Goal: Check status: Check status

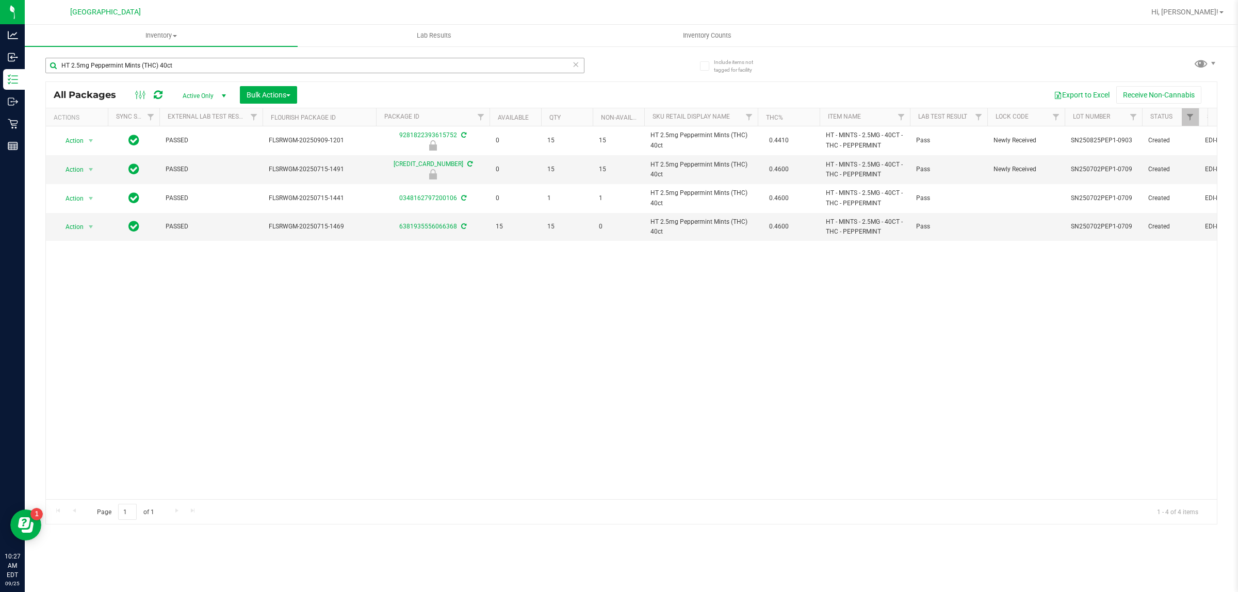
drag, startPoint x: 0, startPoint y: 0, endPoint x: 252, endPoint y: 68, distance: 260.7
click at [251, 73] on div "HT 2.5mg Peppermint Mints (THC) 40ct" at bounding box center [314, 70] width 539 height 24
click at [253, 64] on input "HT 2.5mg Peppermint Mints (THC) 40ct" at bounding box center [314, 65] width 539 height 15
click at [254, 65] on input "HT 2.5mg Peppermint Mints (THC) 40ct" at bounding box center [314, 65] width 539 height 15
click at [250, 64] on input "HT 2.5mg Peppermint Mints (THC) 40ct" at bounding box center [314, 65] width 539 height 15
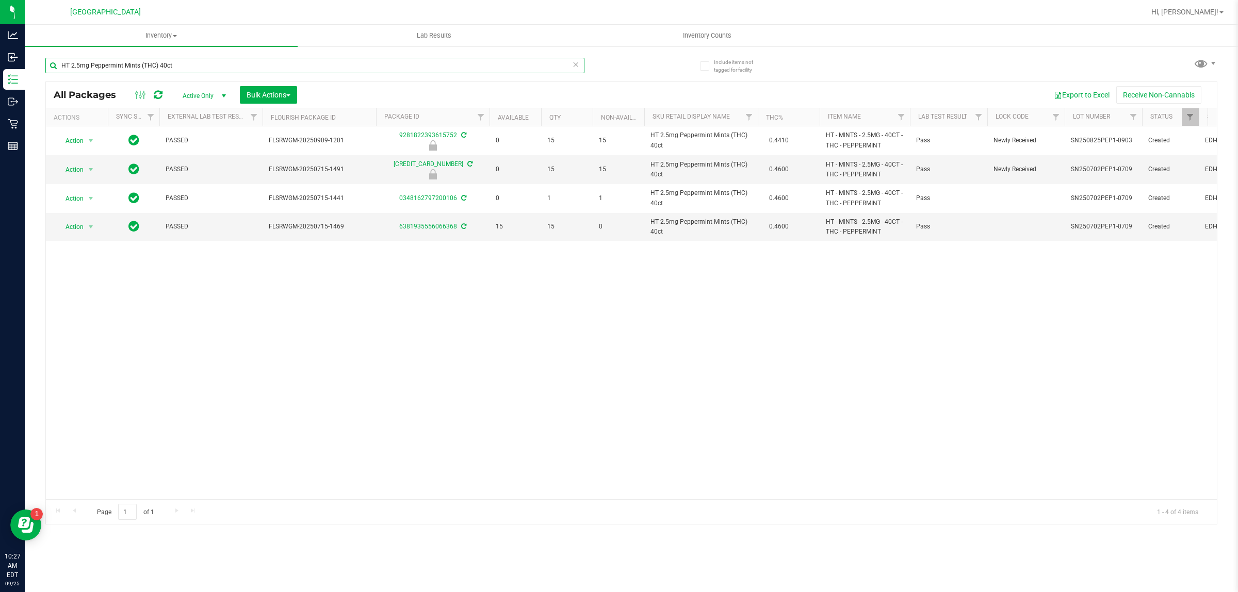
click at [249, 63] on input "HT 2.5mg Peppermint Mints (THC) 40ct" at bounding box center [314, 65] width 539 height 15
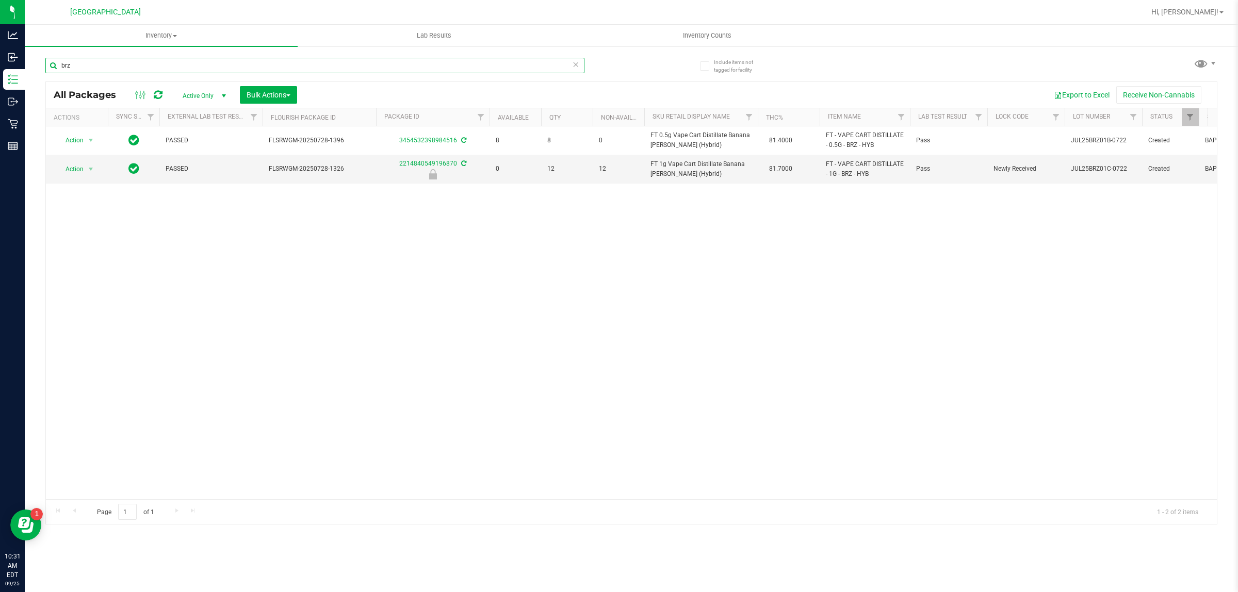
type input "brz"
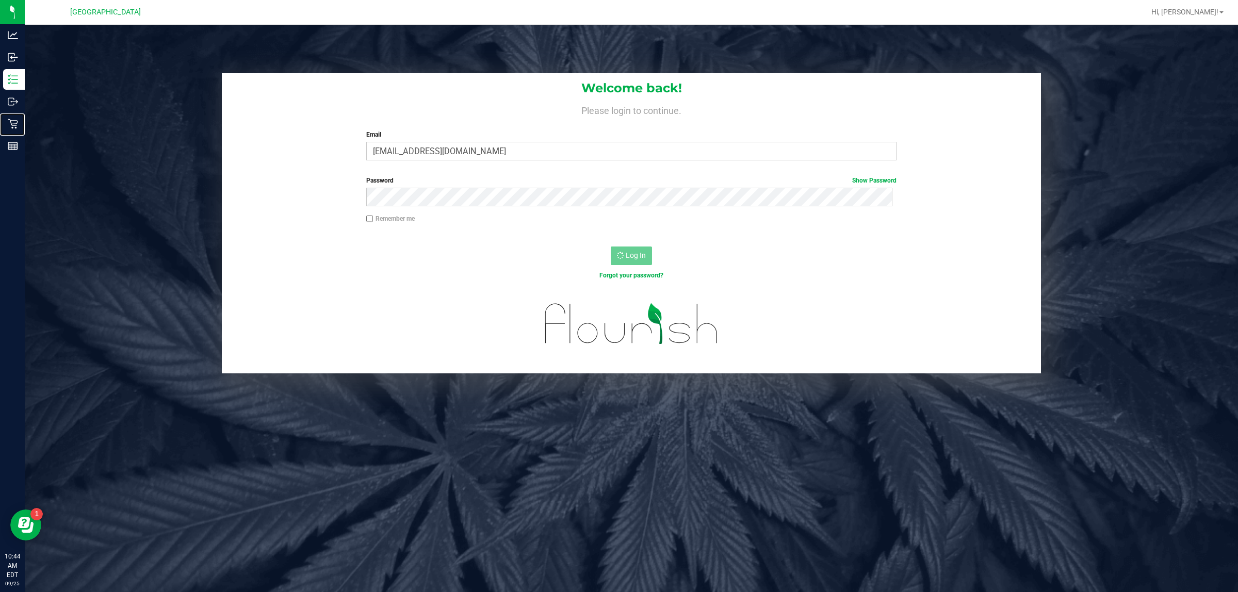
click at [5, 117] on div "Retail" at bounding box center [14, 123] width 22 height 21
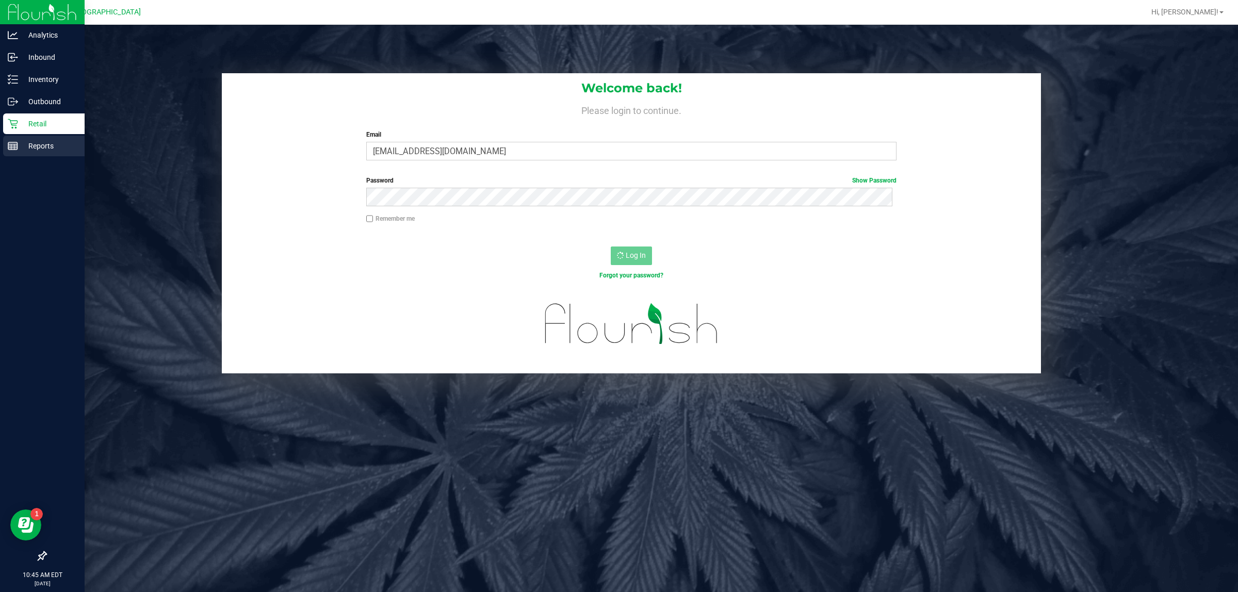
click at [13, 146] on line at bounding box center [12, 146] width 9 height 0
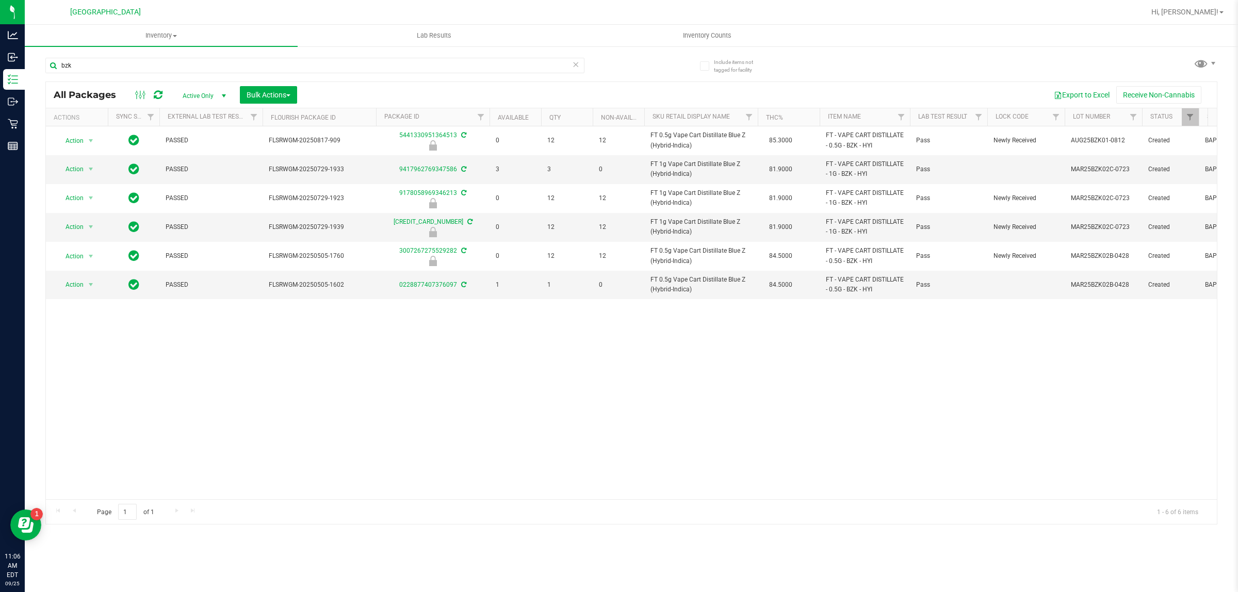
click at [188, 55] on div "bzk" at bounding box center [338, 64] width 586 height 33
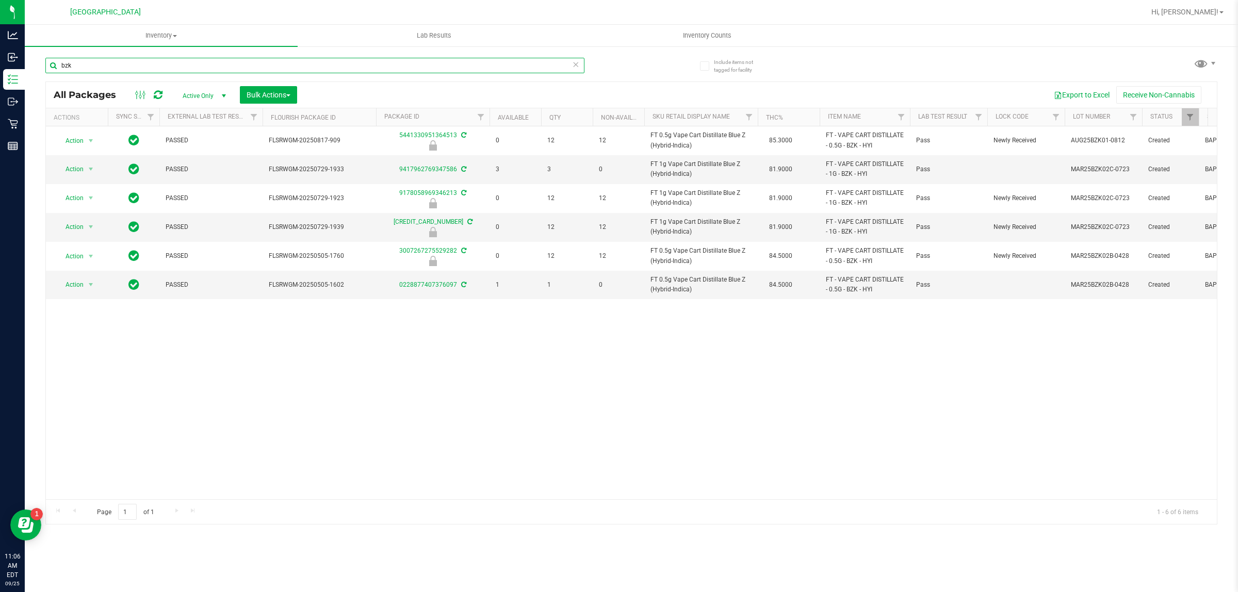
click at [188, 63] on input "bzk" at bounding box center [314, 65] width 539 height 15
paste input "SN250728DC1-0804"
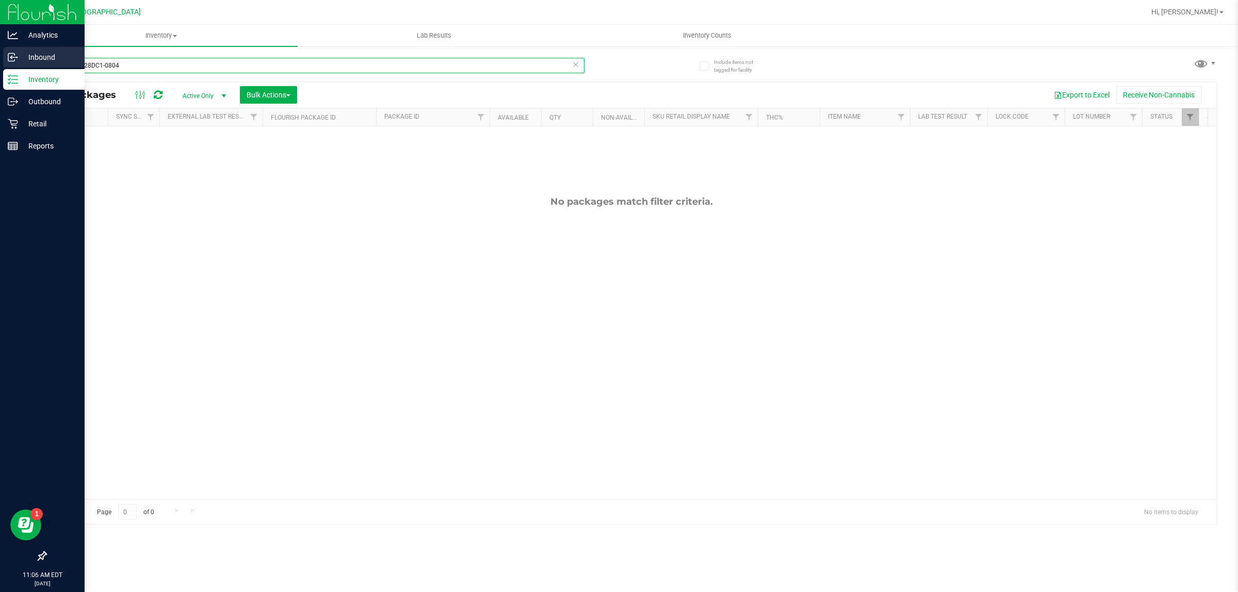
type input "SN250728DC1-0804"
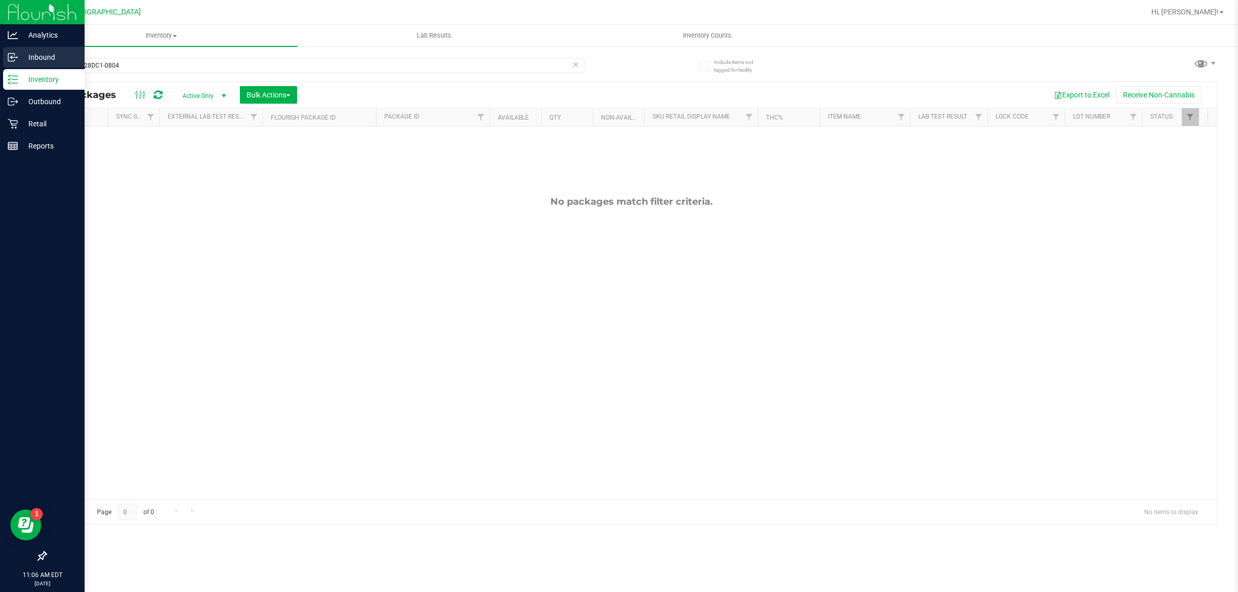
click at [40, 54] on p "Inbound" at bounding box center [49, 57] width 62 height 12
